Goal: Task Accomplishment & Management: Manage account settings

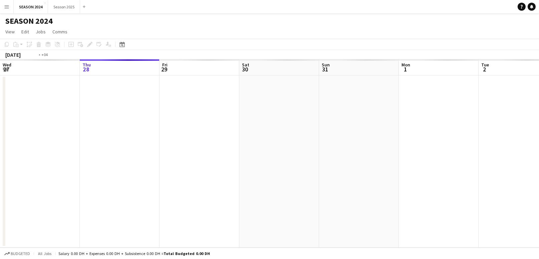
scroll to position [0, 230]
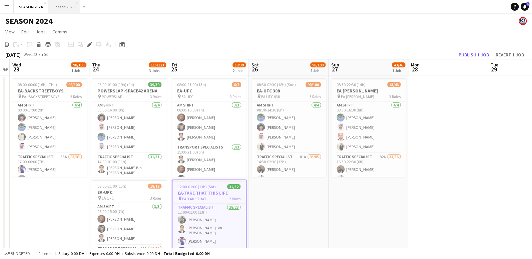
click at [71, 9] on button "Season 2025 Close" at bounding box center [64, 6] width 32 height 13
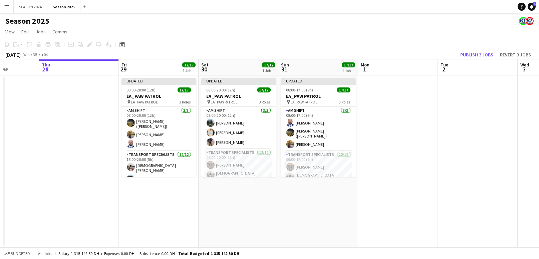
scroll to position [0, 250]
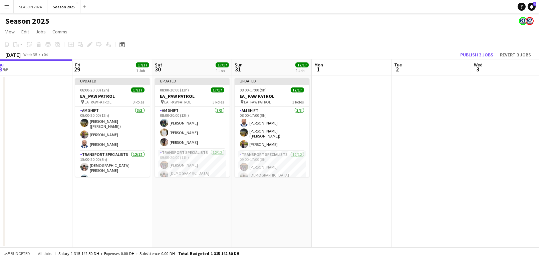
drag, startPoint x: 403, startPoint y: 180, endPoint x: 232, endPoint y: 135, distance: 176.6
click at [232, 135] on app-calendar-viewport "Mon 25 Tue 26 Wed 27 Thu 28 Fri 29 17/17 1 Job Sat 30 17/17 1 Job Sun 31 17/17 …" at bounding box center [269, 153] width 539 height 188
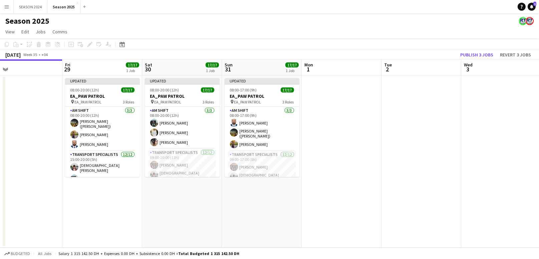
scroll to position [0, 169]
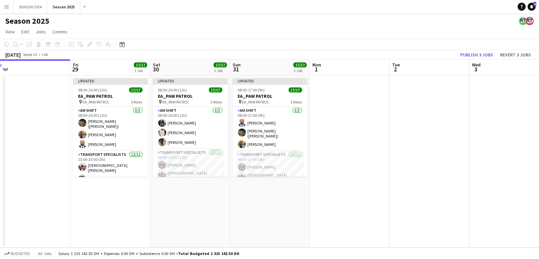
drag, startPoint x: 271, startPoint y: 194, endPoint x: 351, endPoint y: 231, distance: 88.3
click at [351, 231] on app-calendar-viewport "Tue 26 Wed 27 Thu 28 Fri 29 17/17 1 Job Sat 30 17/17 1 Job Sun 31 17/17 1 Job M…" at bounding box center [269, 153] width 539 height 188
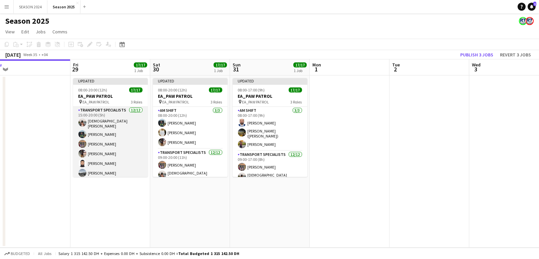
click at [132, 154] on app-card-role "Transport Specialists [DATE] 15:00-20:00 (5h) [PERSON_NAME] [PERSON_NAME] [PERS…" at bounding box center [110, 171] width 75 height 131
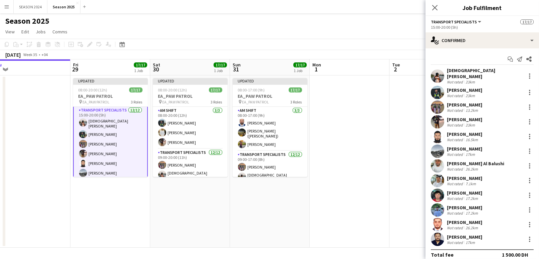
scroll to position [3, 0]
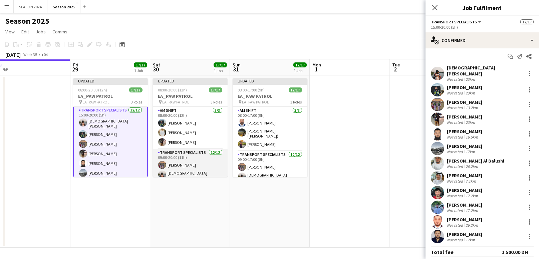
click at [176, 163] on app-card-role "Transport Specialists [DATE] 09:00-20:00 (11h) [PERSON_NAME] Baloshi [PERSON_NA…" at bounding box center [190, 215] width 75 height 133
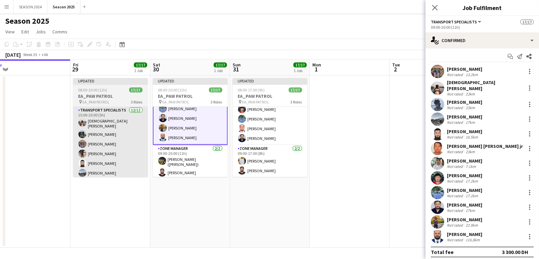
scroll to position [137, 0]
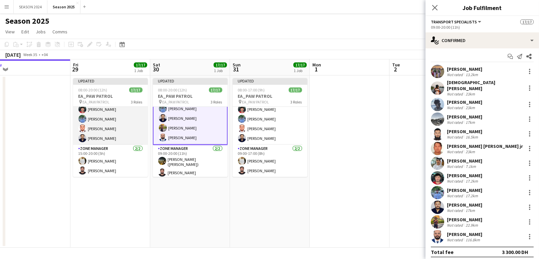
click at [120, 136] on app-card-role "Transport Specialists [DATE] 15:00-20:00 (5h) [PERSON_NAME] [PERSON_NAME] [PERS…" at bounding box center [110, 79] width 75 height 131
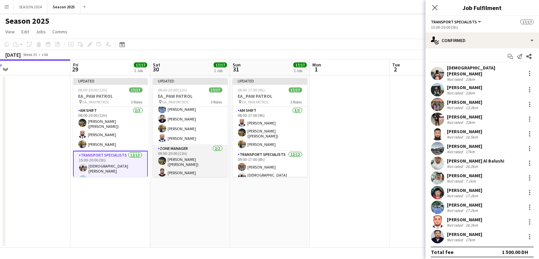
click at [183, 167] on app-card-role "Zone Manager [DATE] 09:00-20:00 (11h) [PERSON_NAME] ([PERSON_NAME]) Abdullah [P…" at bounding box center [190, 162] width 75 height 34
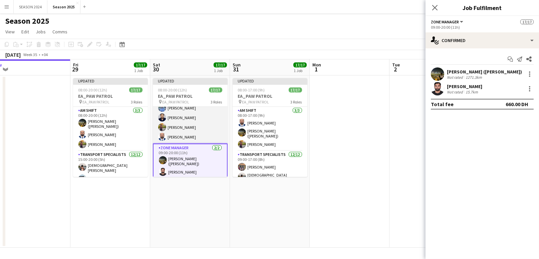
scroll to position [94, 0]
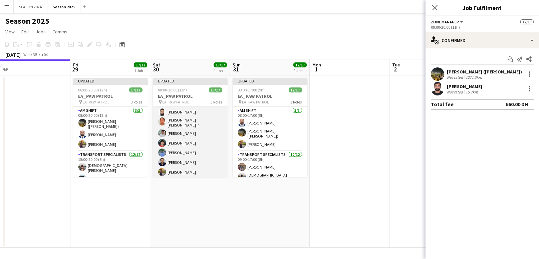
click at [186, 154] on app-card-role "Transport Specialists [DATE] 09:00-20:00 (11h) [PERSON_NAME] Baloshi [PERSON_NA…" at bounding box center [190, 121] width 75 height 133
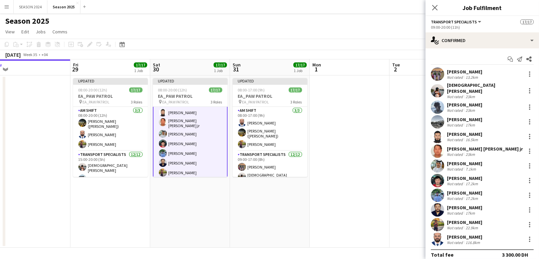
scroll to position [0, 168]
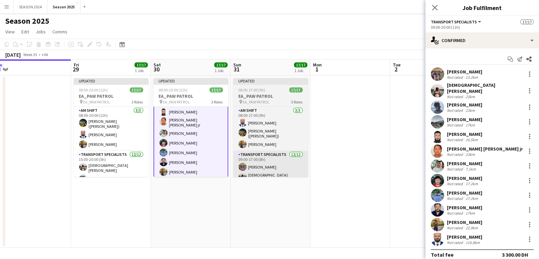
click at [279, 170] on app-card-role "Transport Specialists [DATE] 09:00-17:00 (8h) [PERSON_NAME] Baloshi [PERSON_NAM…" at bounding box center [270, 216] width 75 height 131
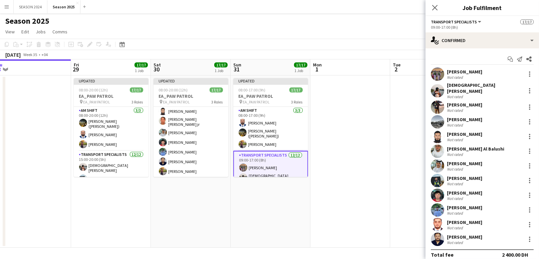
scroll to position [94, 0]
click at [112, 178] on app-date-cell "Updated 08:00-20:00 (12h) 17/17 EA_PAW PATROL pin EA_PAW PATROL 3 Roles AM SHIF…" at bounding box center [111, 161] width 80 height 172
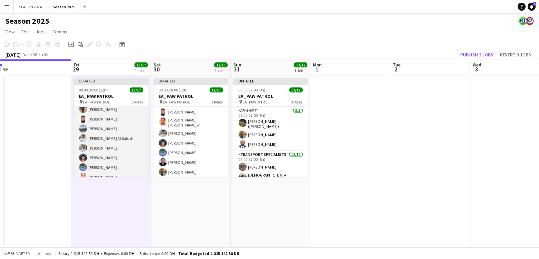
click at [122, 159] on app-card-role "Transport Specialists [DATE] 15:00-20:00 (5h) [PERSON_NAME] [PERSON_NAME] [PERS…" at bounding box center [111, 127] width 75 height 131
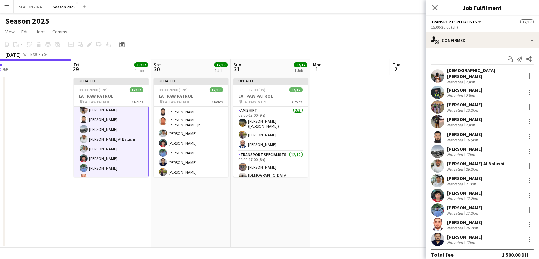
scroll to position [89, 0]
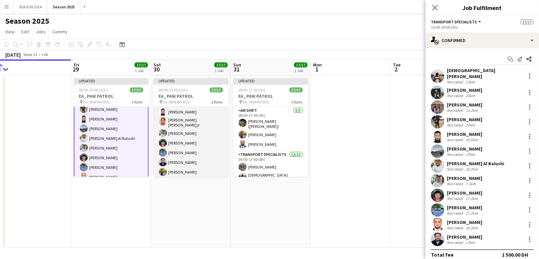
click at [177, 112] on app-card-role "Transport Specialists [DATE] 09:00-20:00 (11h) [PERSON_NAME] Baloshi [PERSON_NA…" at bounding box center [191, 121] width 75 height 133
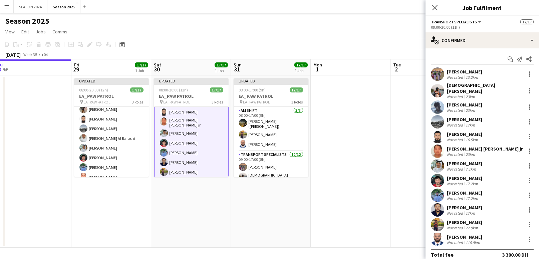
scroll to position [0, 158]
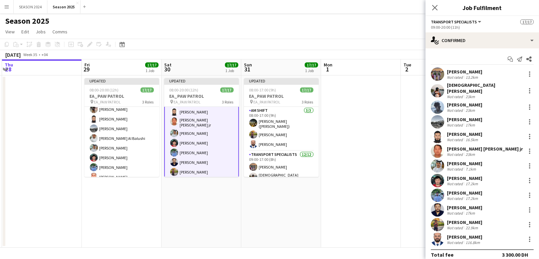
drag, startPoint x: 396, startPoint y: 150, endPoint x: 395, endPoint y: 162, distance: 11.4
click at [395, 162] on app-calendar-viewport "Tue 26 Wed 27 Thu 28 Fri 29 17/17 1 Job Sat 30 17/17 1 Job Sun 31 17/17 1 Job M…" at bounding box center [269, 153] width 539 height 188
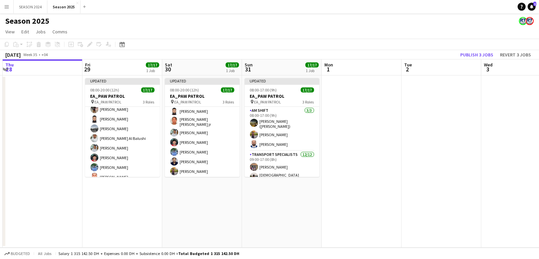
scroll to position [94, 0]
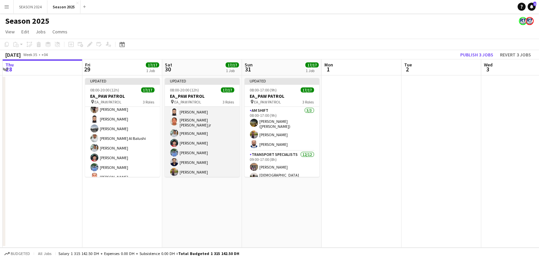
click at [221, 117] on app-card-role "Transport Specialists [DATE] 09:00-20:00 (11h) [PERSON_NAME] Baloshi [PERSON_NA…" at bounding box center [202, 121] width 75 height 133
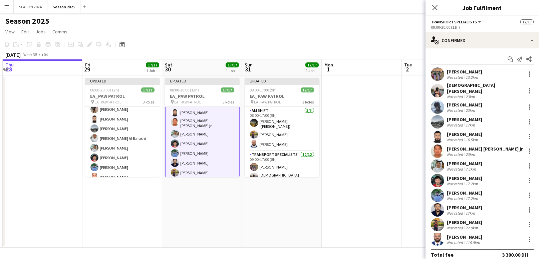
scroll to position [94, 0]
click at [526, 177] on div at bounding box center [530, 181] width 8 height 8
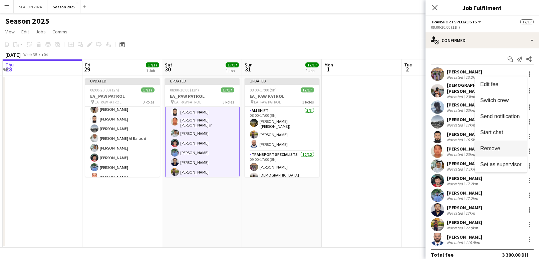
click at [492, 143] on button "Remove" at bounding box center [501, 149] width 52 height 16
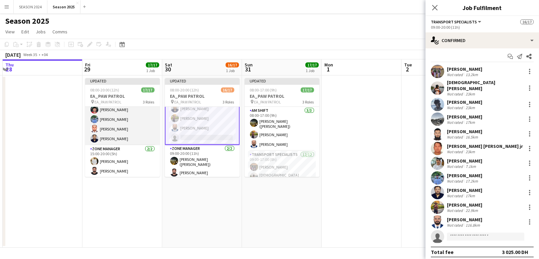
scroll to position [137, 0]
click at [133, 124] on app-card-role "Transport Specialists [DATE] 15:00-20:00 (5h) [PERSON_NAME] [PERSON_NAME] [PERS…" at bounding box center [122, 79] width 75 height 131
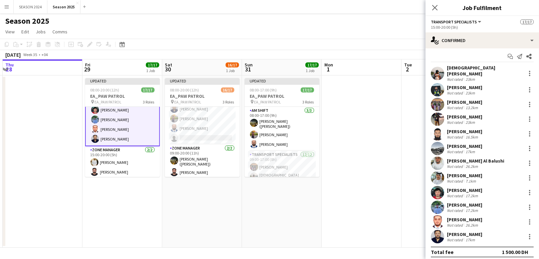
scroll to position [138, 0]
click at [137, 125] on app-card-role "Transport Specialists [DATE] 15:00-20:00 (5h) [PERSON_NAME] [PERSON_NAME] [PERS…" at bounding box center [122, 79] width 75 height 133
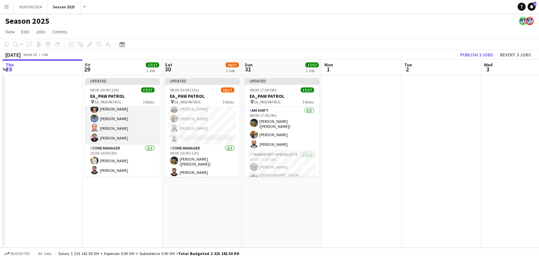
scroll to position [137, 0]
click at [139, 123] on app-card-role "Transport Specialists [DATE] 15:00-20:00 (5h) [PERSON_NAME] [PERSON_NAME] [PERS…" at bounding box center [122, 79] width 75 height 131
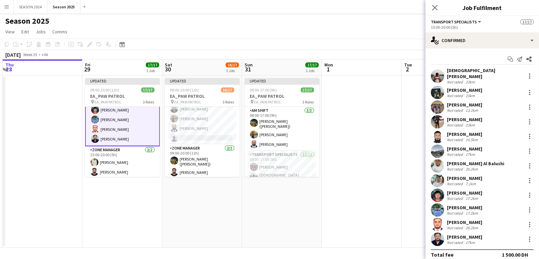
scroll to position [138, 0]
click at [524, 218] on div "[PERSON_NAME] Not rated 26.2km" at bounding box center [483, 224] width 114 height 13
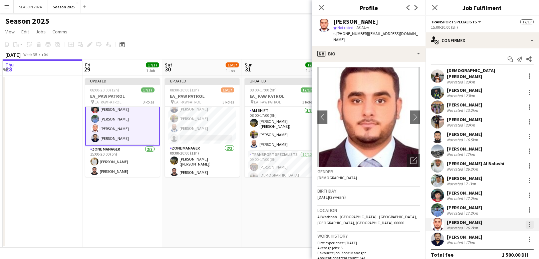
click at [526, 221] on div at bounding box center [530, 225] width 8 height 8
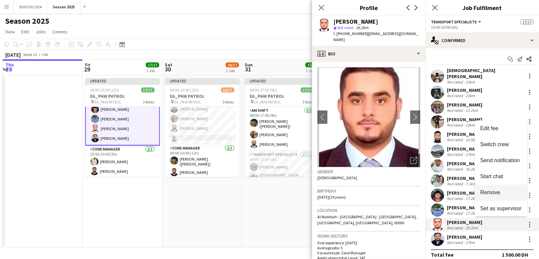
click at [502, 186] on button "Remove" at bounding box center [501, 193] width 52 height 16
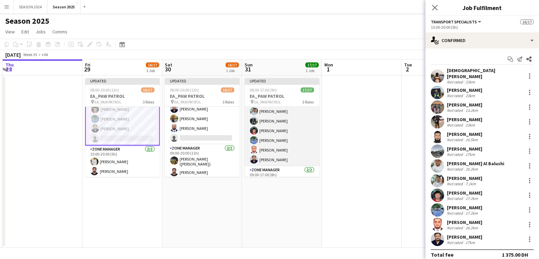
scroll to position [137, 0]
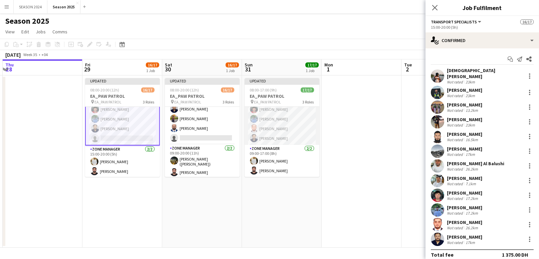
click at [284, 125] on app-card-role "Transport Specialists [DATE] 09:00-17:00 (8h) [PERSON_NAME] Baloshi [PERSON_NAM…" at bounding box center [282, 79] width 75 height 131
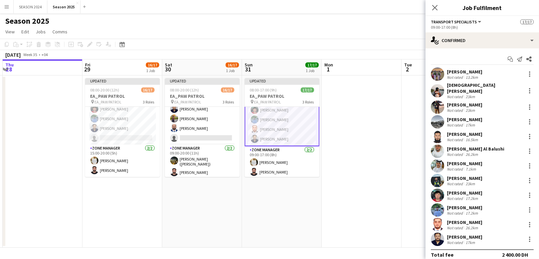
scroll to position [138, 0]
click at [526, 221] on div at bounding box center [530, 225] width 8 height 8
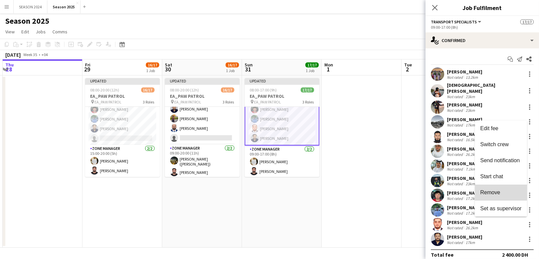
click at [494, 187] on button "Remove" at bounding box center [501, 193] width 52 height 16
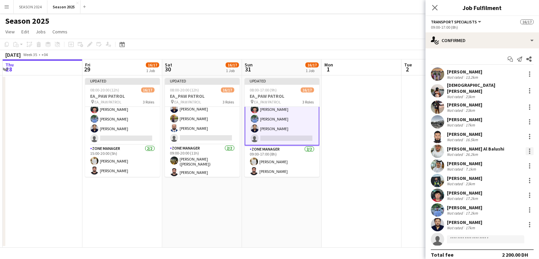
click at [526, 147] on div at bounding box center [530, 151] width 8 height 8
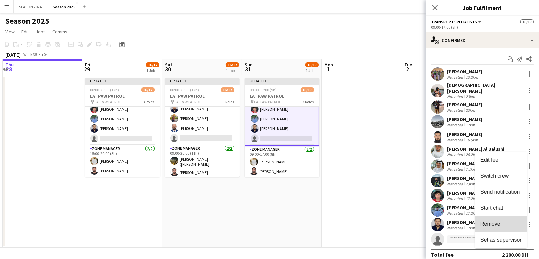
click at [495, 223] on span "Remove" at bounding box center [490, 224] width 20 height 6
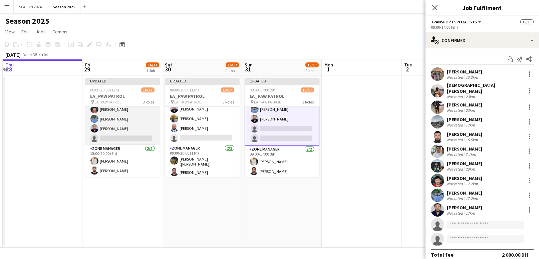
click at [146, 126] on app-card-role "Transport Specialists 114A [DATE] 15:00-20:00 (5h) [PERSON_NAME] [PERSON_NAME] …" at bounding box center [122, 79] width 75 height 131
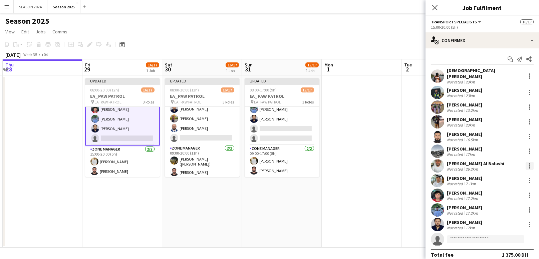
click at [526, 163] on div at bounding box center [530, 166] width 8 height 8
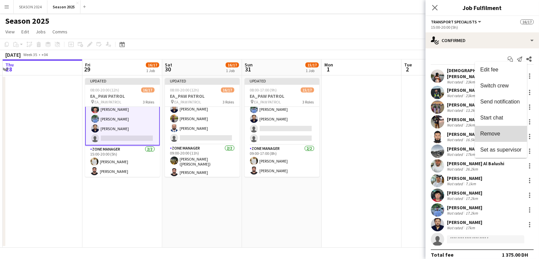
click at [501, 135] on span "Remove" at bounding box center [500, 134] width 41 height 6
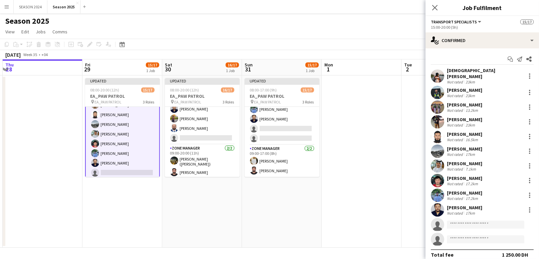
scroll to position [139, 0]
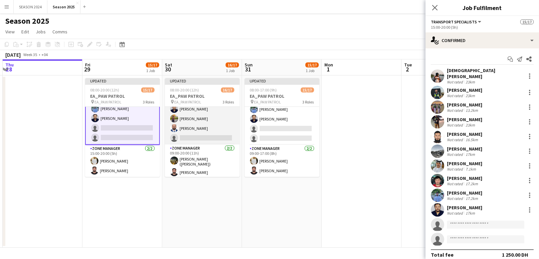
click at [214, 114] on app-card-role "Transport Specialists 121A [DATE] 09:00-20:00 (11h) [PERSON_NAME] Baloshi [PERS…" at bounding box center [202, 77] width 75 height 133
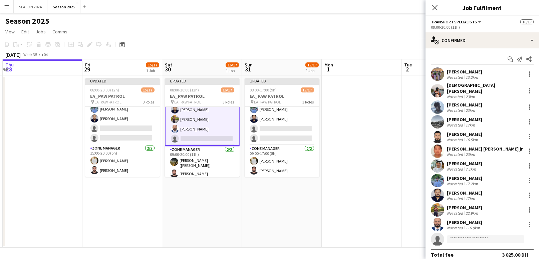
scroll to position [138, 0]
click at [529, 136] on div at bounding box center [529, 136] width 1 height 1
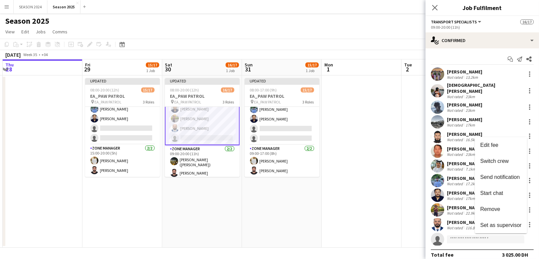
click at [492, 203] on button "Remove" at bounding box center [501, 209] width 52 height 16
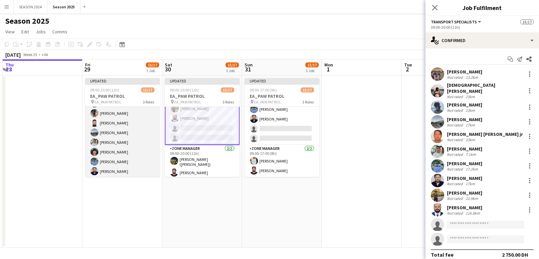
scroll to position [93, 0]
click at [124, 128] on app-card-role "Transport Specialists 114A [DATE] 15:00-20:00 (5h) [PERSON_NAME] [PERSON_NAME] …" at bounding box center [122, 123] width 75 height 131
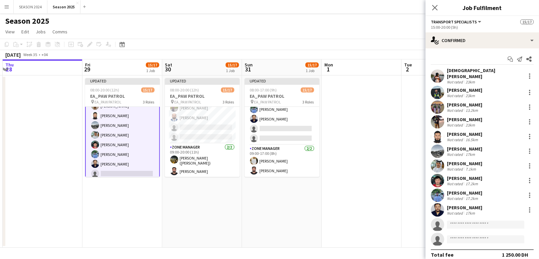
scroll to position [93, 0]
click at [191, 128] on app-card-role "Transport Specialists 121A [DATE] 09:00-20:00 (11h) [PERSON_NAME] Baloshi [PERS…" at bounding box center [202, 77] width 75 height 133
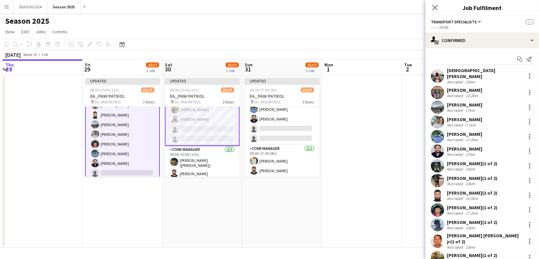
scroll to position [138, 0]
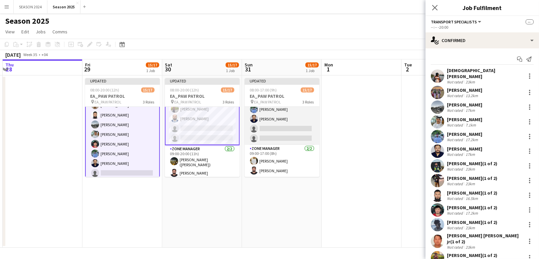
click at [253, 125] on app-card-role "Transport Specialists 119A [DATE] 09:00-17:00 (8h) [PERSON_NAME] Baloshi [PERSO…" at bounding box center [282, 79] width 75 height 131
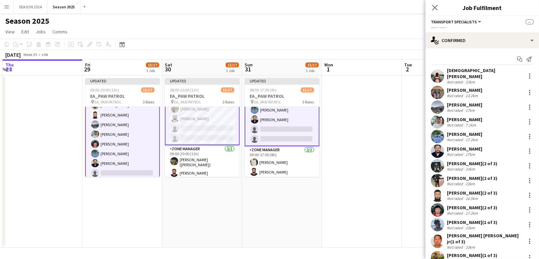
scroll to position [138, 0]
click at [526, 118] on div at bounding box center [530, 122] width 8 height 8
drag, startPoint x: 488, startPoint y: 177, endPoint x: 488, endPoint y: 172, distance: 5.0
click at [488, 177] on span "Remove" at bounding box center [490, 179] width 20 height 6
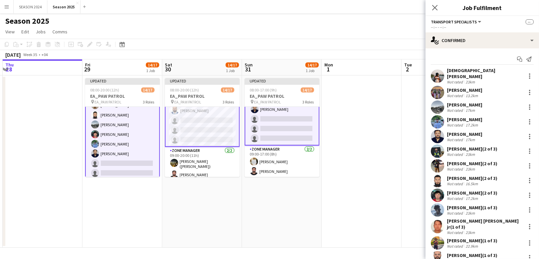
scroll to position [137, 0]
click at [526, 75] on div at bounding box center [530, 76] width 8 height 8
click at [499, 136] on span "Remove" at bounding box center [490, 135] width 20 height 6
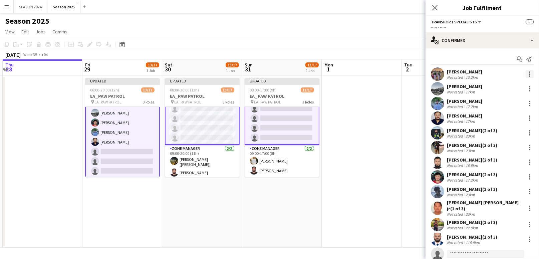
click at [529, 75] on div at bounding box center [529, 75] width 1 height 1
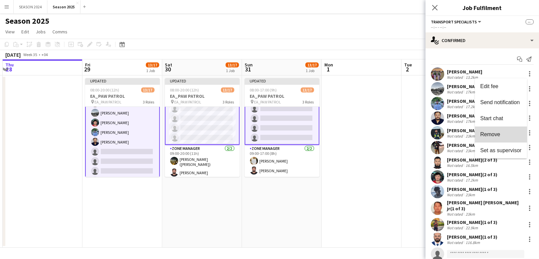
click at [495, 128] on button "Remove" at bounding box center [501, 135] width 52 height 16
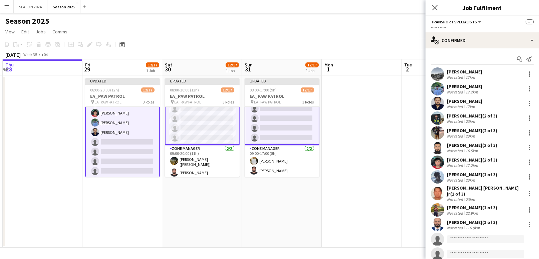
click at [524, 77] on div at bounding box center [528, 74] width 9 height 8
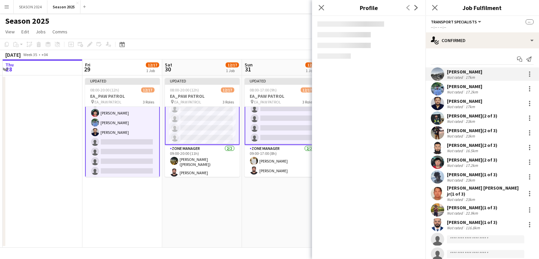
click at [520, 78] on div "[PERSON_NAME] Not rated 17km" at bounding box center [483, 73] width 114 height 13
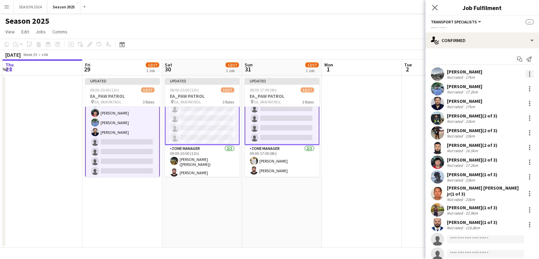
click at [526, 74] on div at bounding box center [530, 74] width 8 height 8
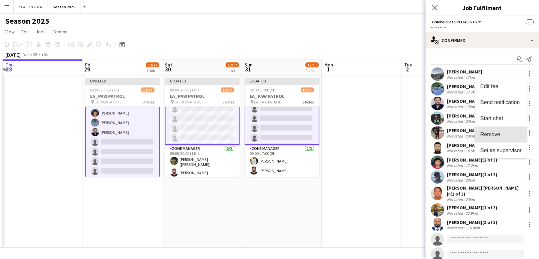
click at [494, 137] on span "Remove" at bounding box center [490, 135] width 20 height 6
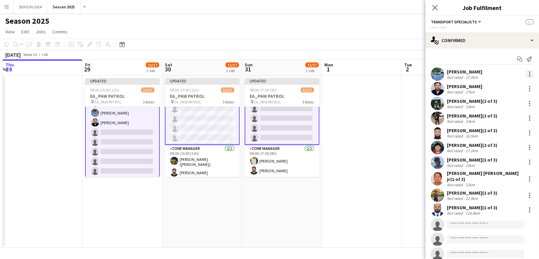
click at [529, 74] on div at bounding box center [529, 73] width 1 height 1
drag, startPoint x: 503, startPoint y: 132, endPoint x: 506, endPoint y: 126, distance: 7.2
click at [503, 132] on span "Remove" at bounding box center [500, 135] width 41 height 6
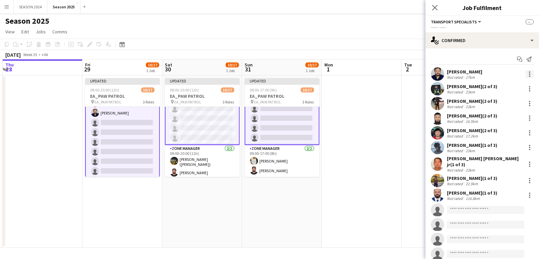
click at [526, 73] on div at bounding box center [530, 74] width 8 height 8
click at [506, 129] on button "Remove" at bounding box center [501, 135] width 52 height 16
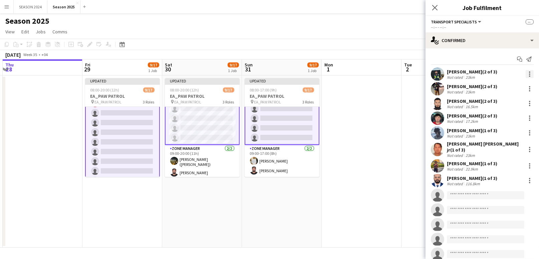
click at [526, 70] on div at bounding box center [530, 74] width 8 height 8
click at [496, 127] on button "Remove" at bounding box center [501, 135] width 52 height 16
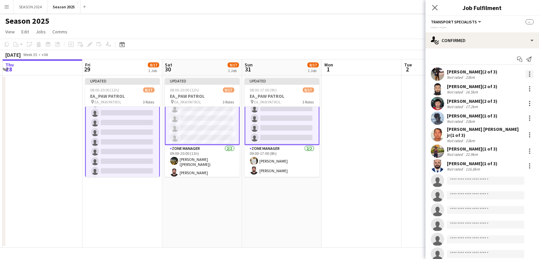
click at [526, 74] on div at bounding box center [530, 74] width 8 height 8
click at [500, 129] on button "Remove" at bounding box center [501, 135] width 52 height 16
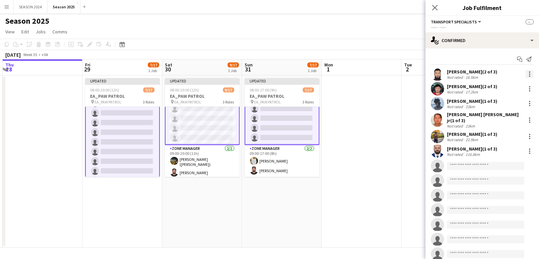
click at [526, 74] on div at bounding box center [530, 74] width 8 height 8
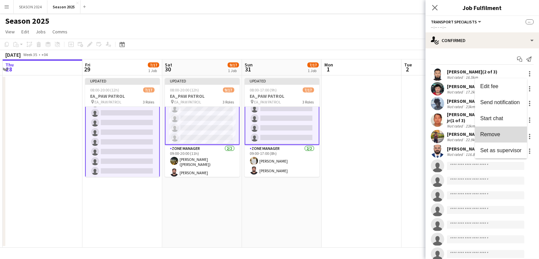
click at [496, 134] on span "Remove" at bounding box center [490, 135] width 20 height 6
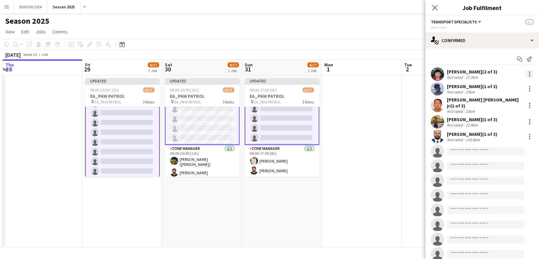
click at [526, 74] on div at bounding box center [530, 74] width 8 height 8
click at [497, 128] on button "Remove" at bounding box center [501, 135] width 52 height 16
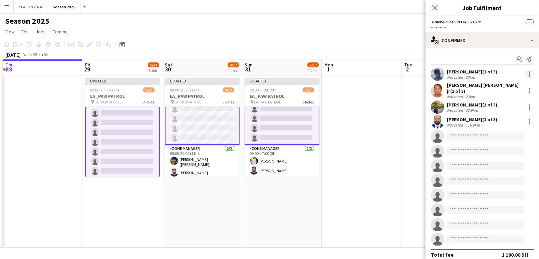
click at [526, 77] on div at bounding box center [530, 74] width 8 height 8
click at [501, 130] on button "Remove" at bounding box center [501, 135] width 52 height 16
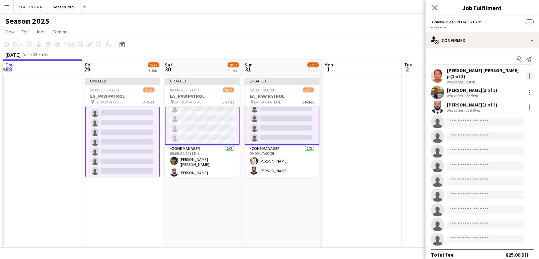
click at [529, 75] on div at bounding box center [529, 75] width 1 height 1
click at [498, 129] on button "Remove" at bounding box center [501, 135] width 52 height 16
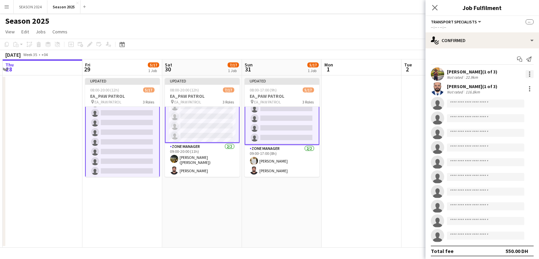
click at [526, 73] on div at bounding box center [530, 74] width 8 height 8
click at [504, 130] on button "Remove" at bounding box center [501, 135] width 52 height 16
click at [526, 75] on div at bounding box center [530, 74] width 8 height 8
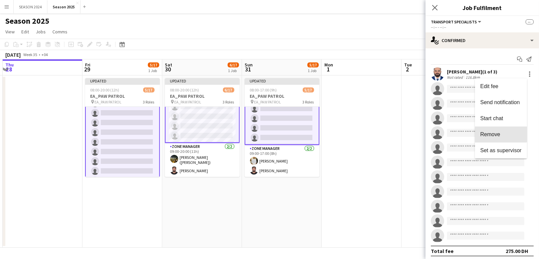
click at [500, 132] on span "Remove" at bounding box center [490, 135] width 20 height 6
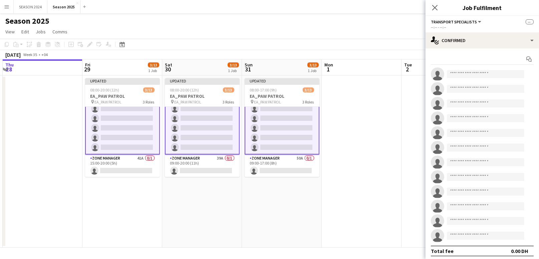
scroll to position [0, 0]
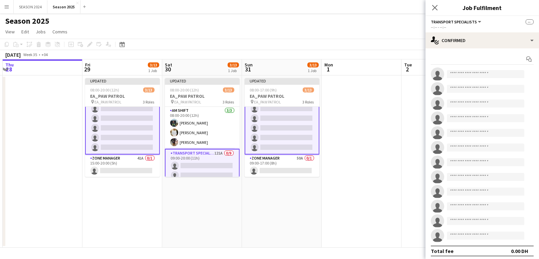
drag, startPoint x: 138, startPoint y: 233, endPoint x: 397, endPoint y: 146, distance: 273.9
click at [143, 231] on app-calendar-viewport "Tue 26 Wed 27 Thu 28 Fri 29 3/13 1 Job Sat 30 3/13 1 Job Sun 31 3/13 1 Job Mon …" at bounding box center [269, 153] width 539 height 188
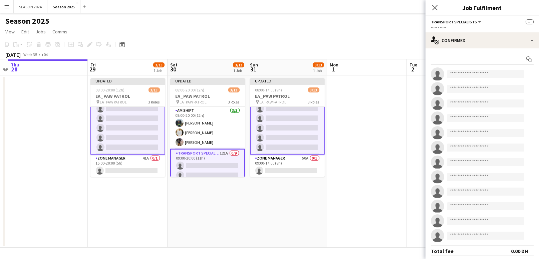
drag, startPoint x: 469, startPoint y: 113, endPoint x: 493, endPoint y: 97, distance: 28.8
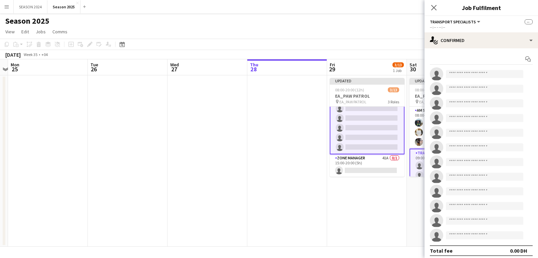
scroll to position [98, 0]
